Goal: Navigation & Orientation: Find specific page/section

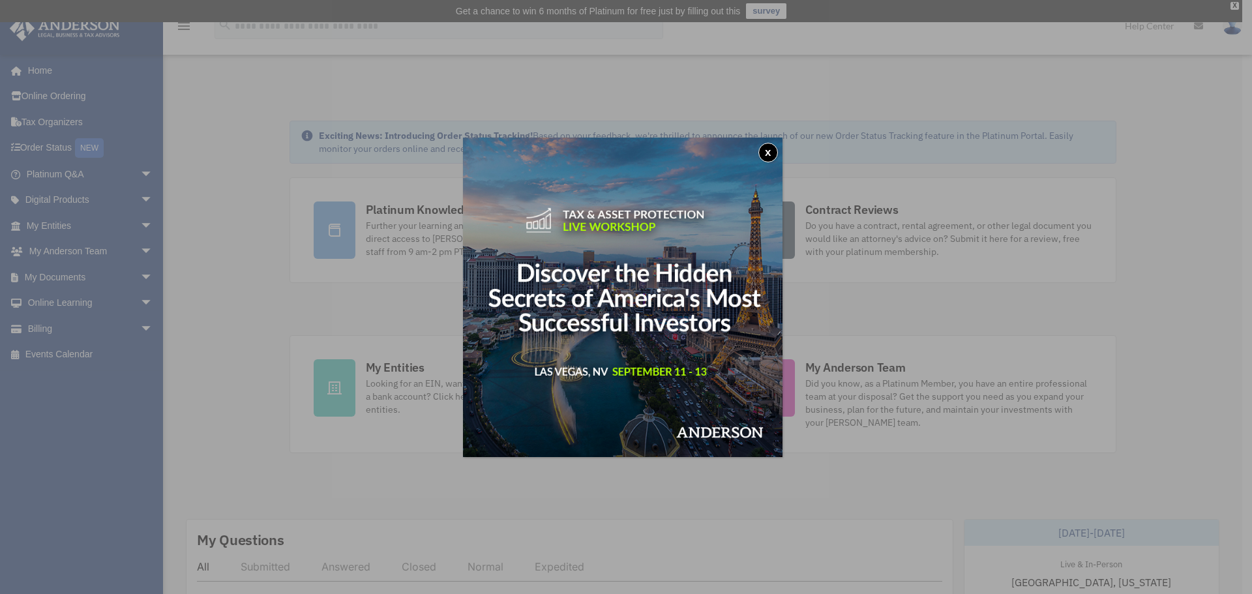
click at [773, 151] on button "x" at bounding box center [768, 153] width 20 height 20
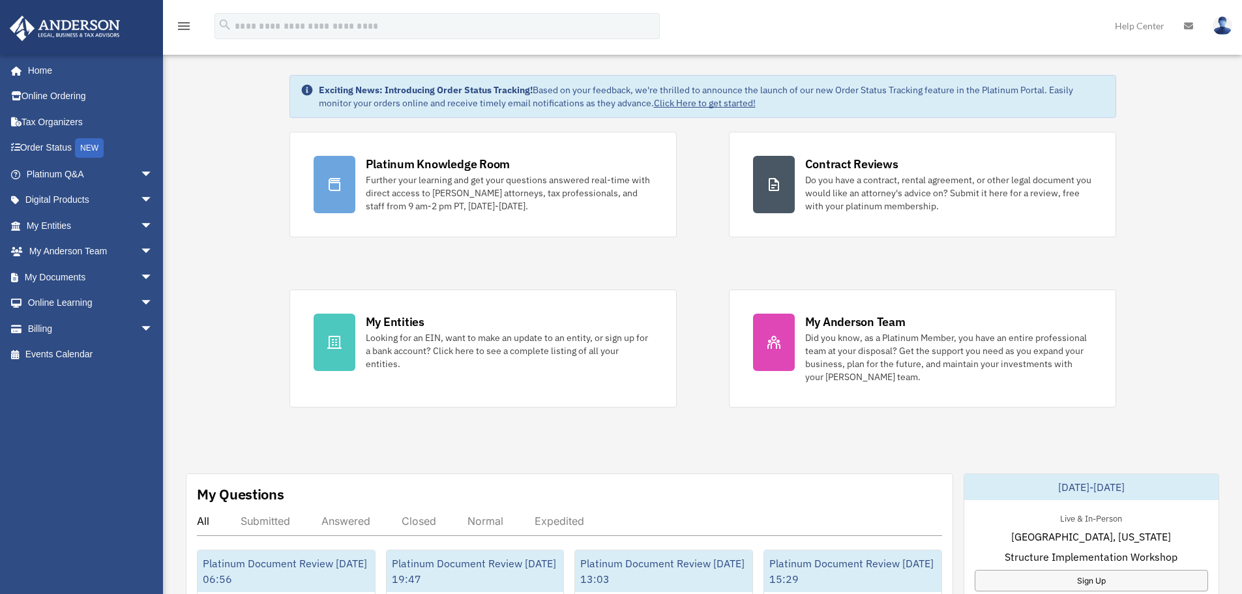
scroll to position [65, 0]
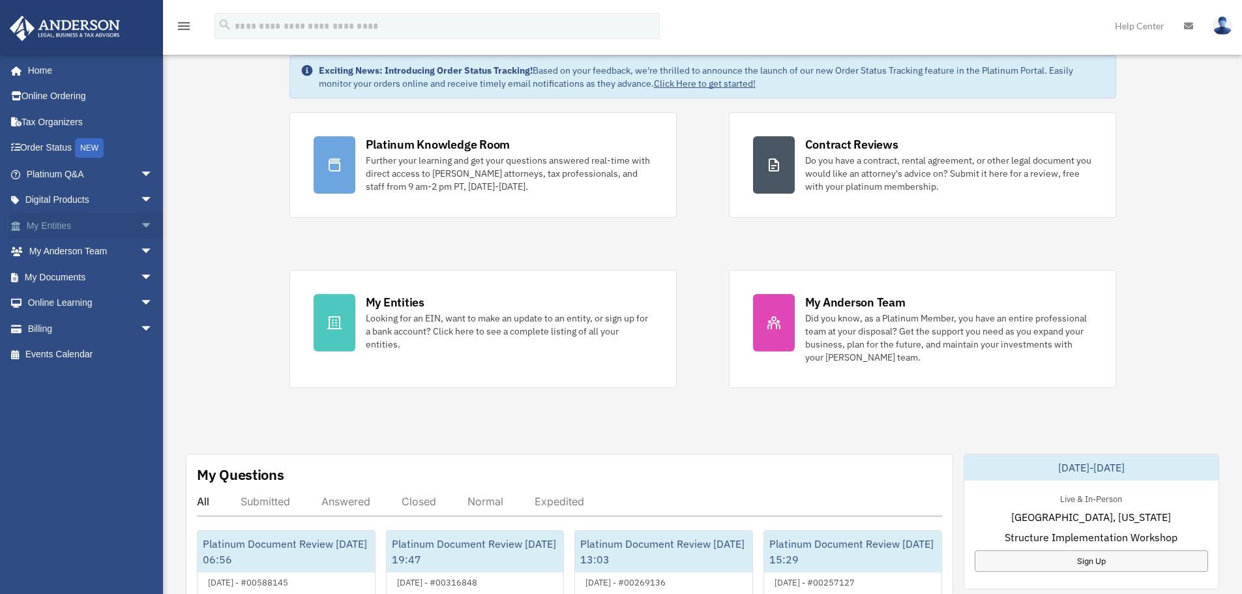
click at [140, 226] on span "arrow_drop_down" at bounding box center [153, 226] width 26 height 27
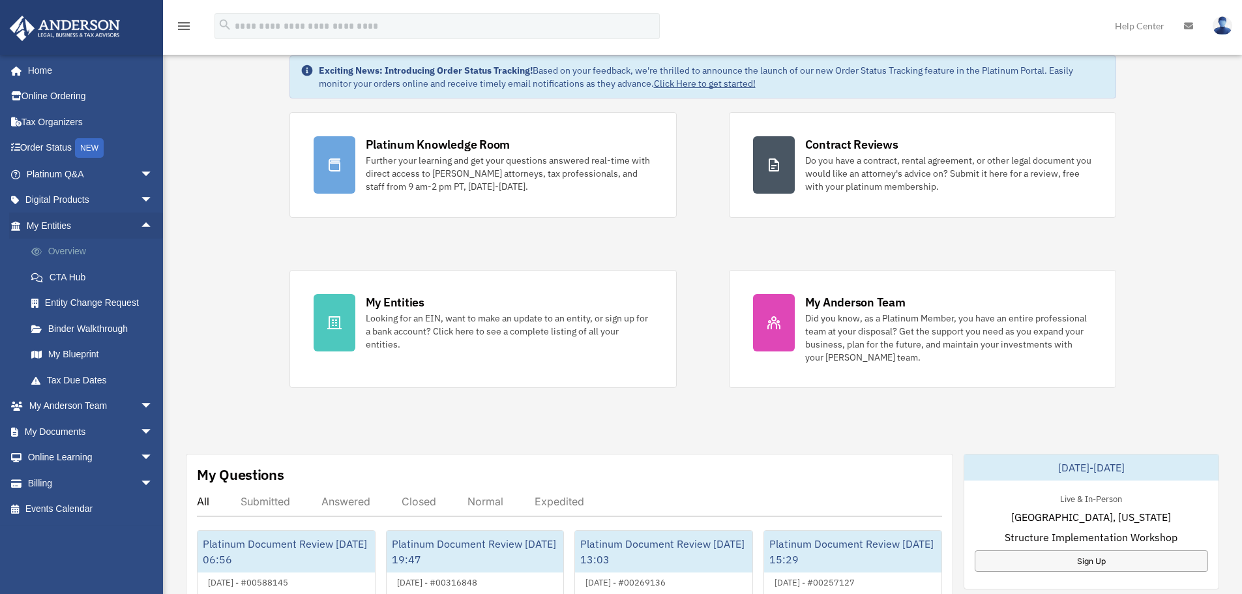
click at [77, 248] on link "Overview" at bounding box center [95, 252] width 155 height 26
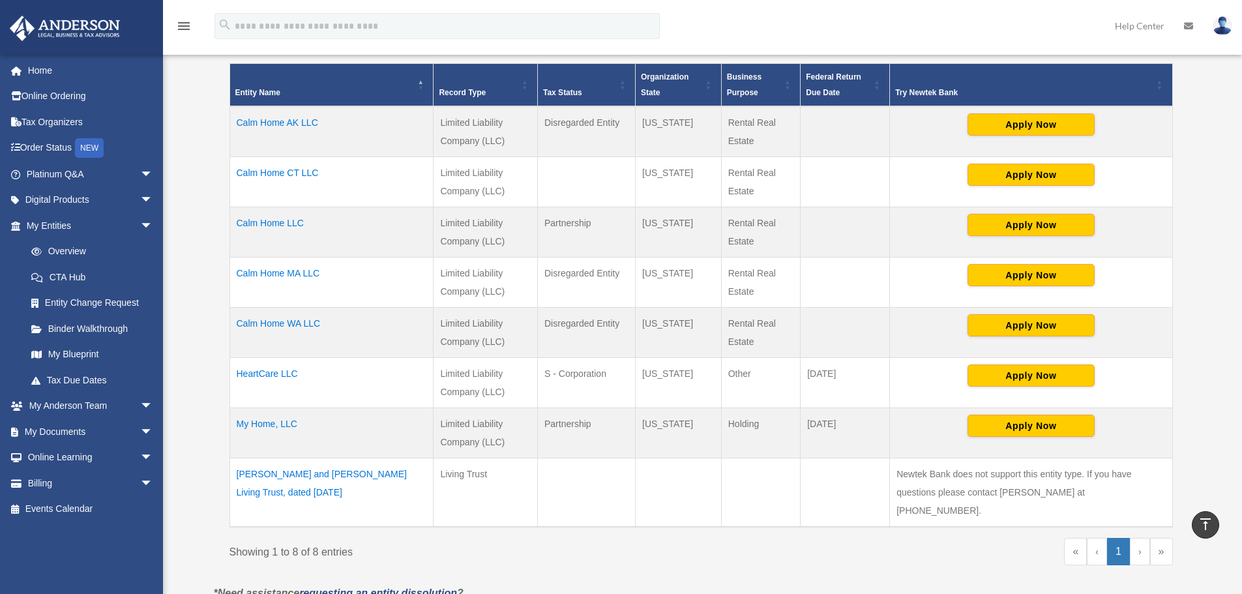
scroll to position [326, 0]
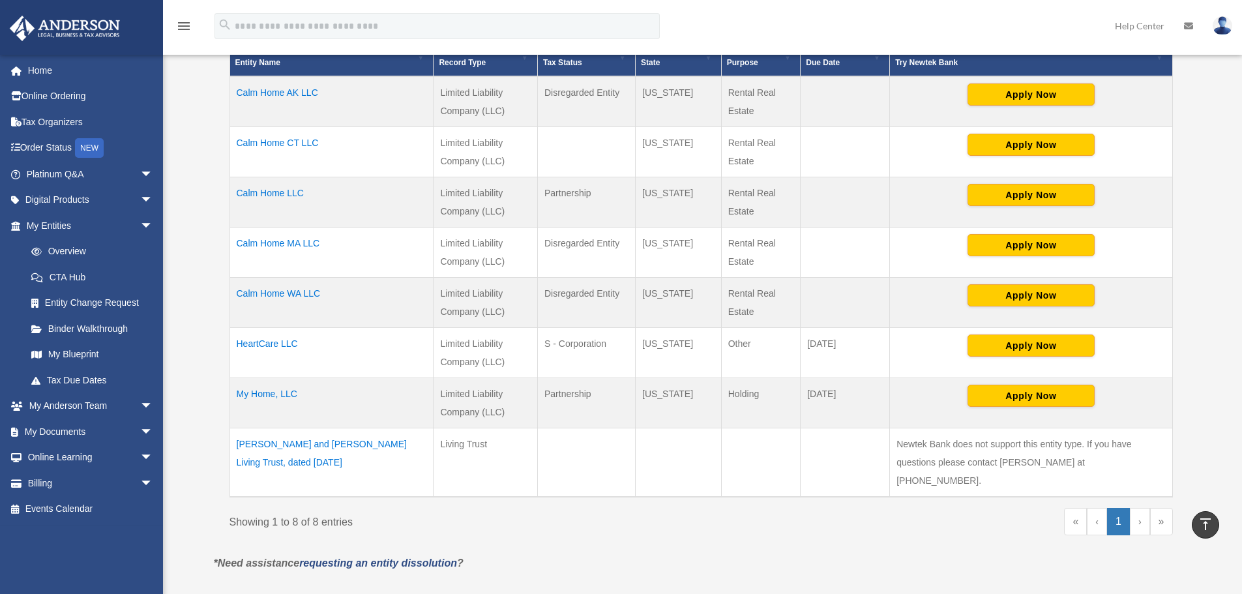
click at [362, 445] on td "Subasit Acharji and Lopamudra Acharya Living Trust, dated June 14, 2023" at bounding box center [332, 462] width 204 height 69
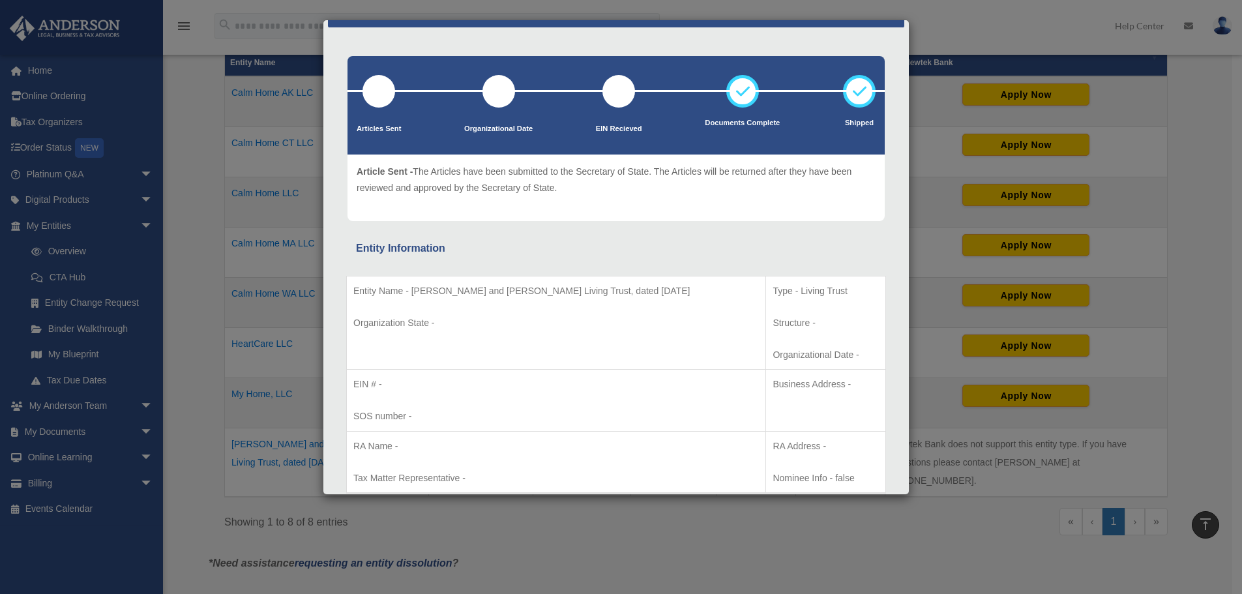
scroll to position [0, 0]
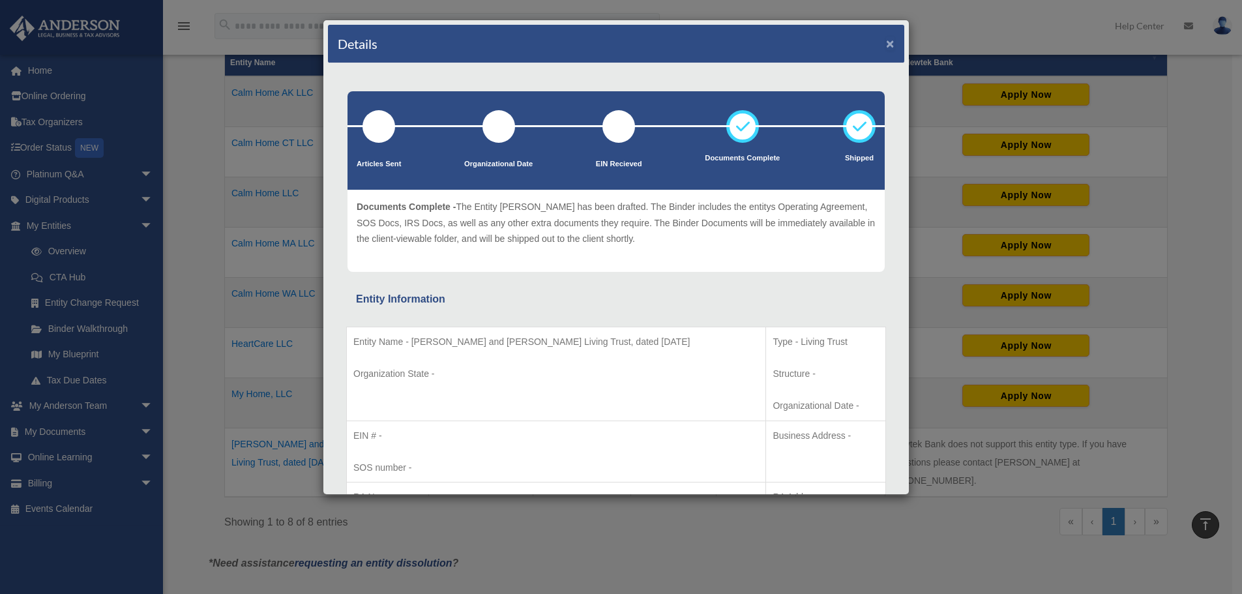
click at [886, 44] on button "×" at bounding box center [890, 44] width 8 height 14
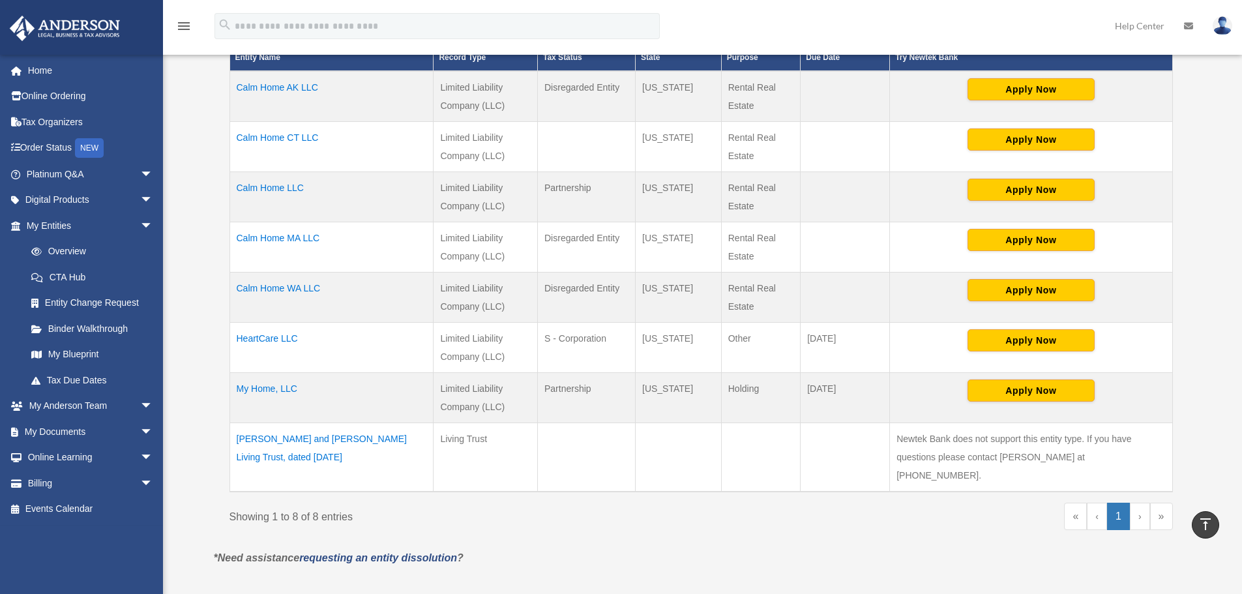
scroll to position [326, 0]
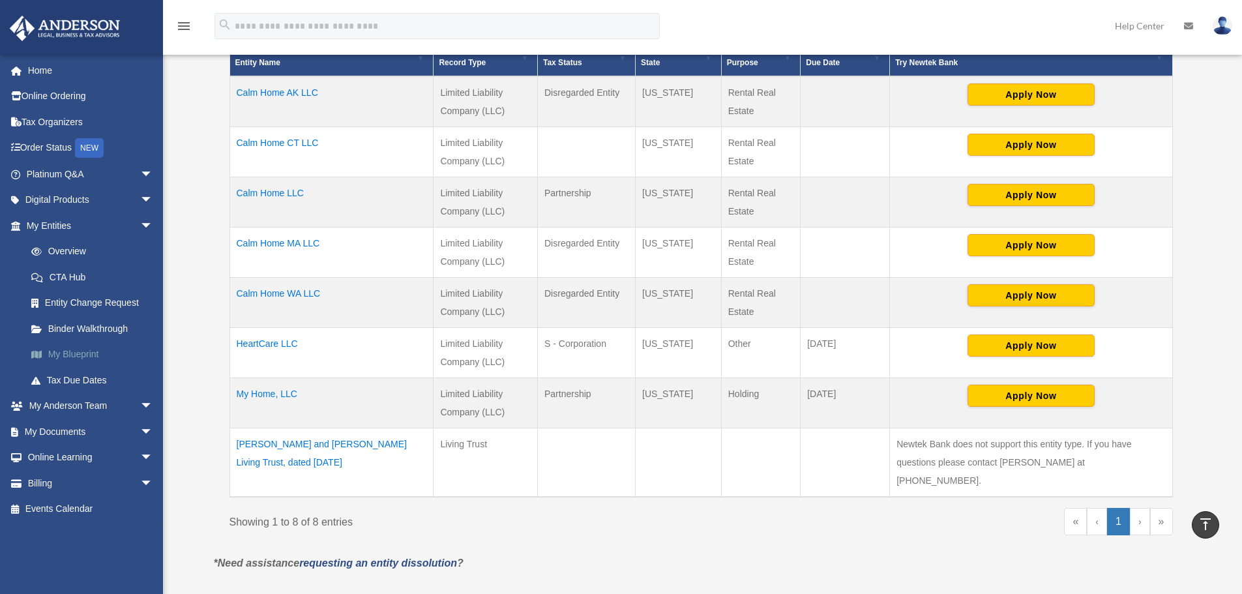
click at [68, 352] on link "My Blueprint" at bounding box center [95, 355] width 155 height 26
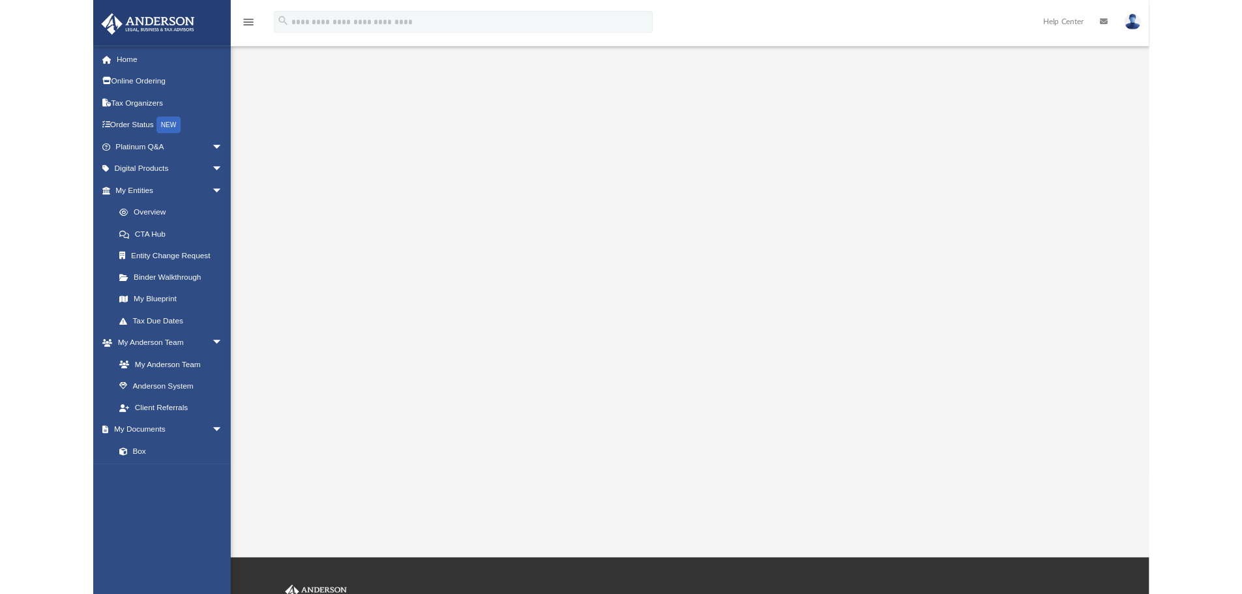
scroll to position [24, 0]
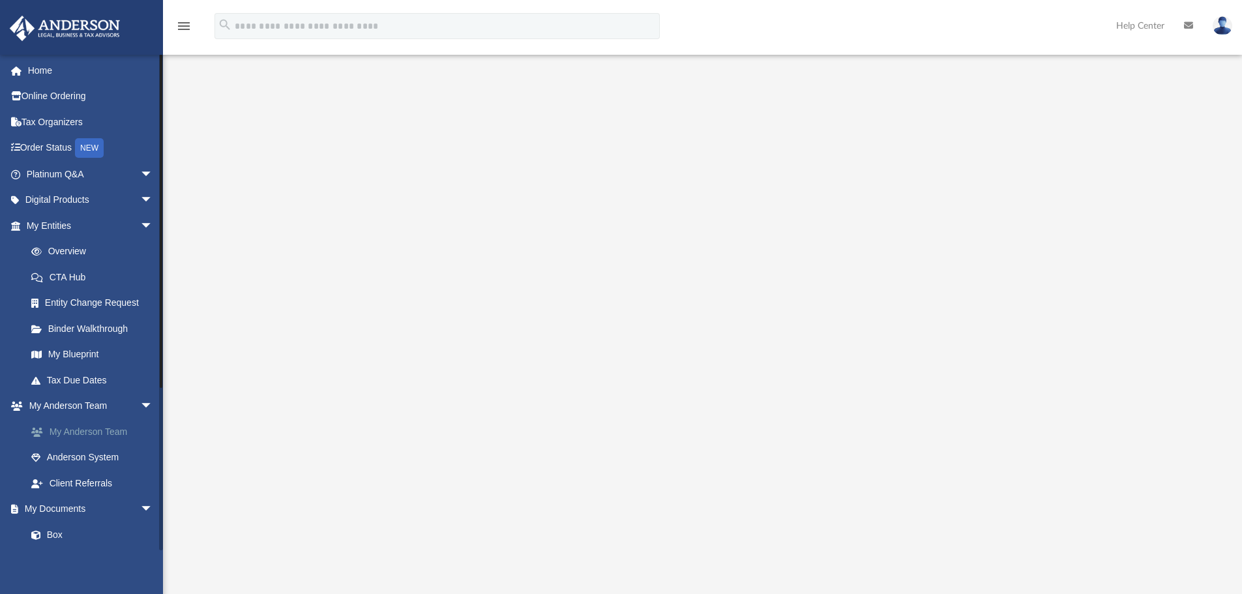
click at [102, 431] on link "My Anderson Team" at bounding box center [95, 432] width 155 height 26
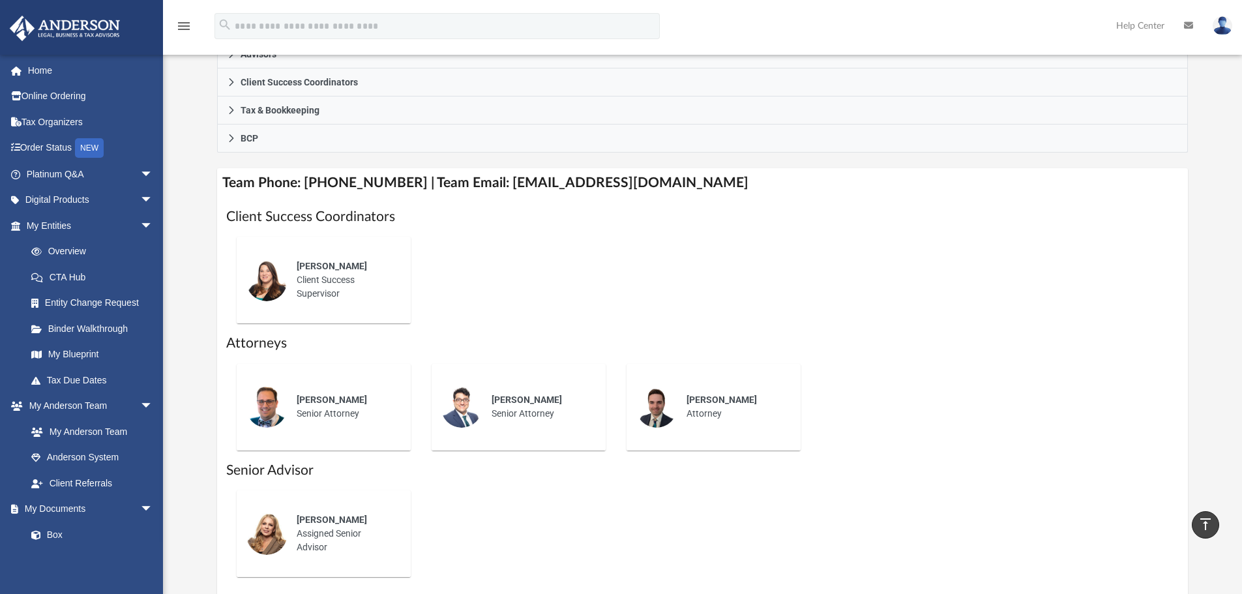
scroll to position [415, 0]
